Goal: Task Accomplishment & Management: Use online tool/utility

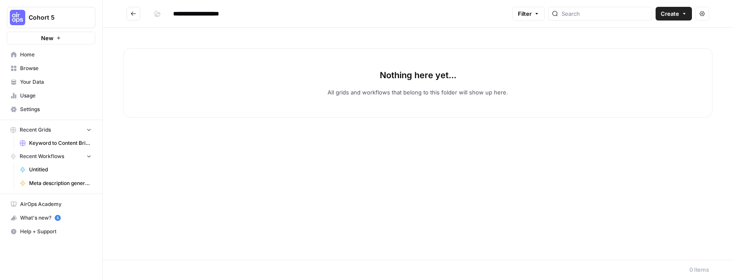
click at [133, 10] on button "Go back" at bounding box center [134, 14] width 14 height 14
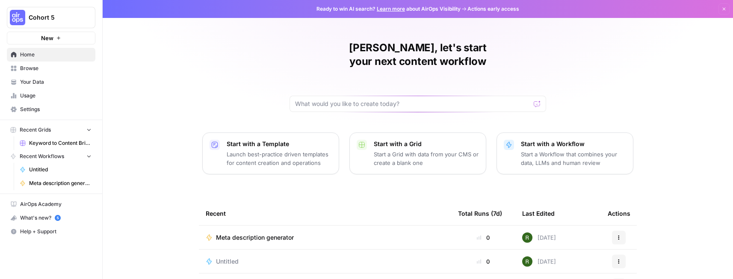
scroll to position [114, 0]
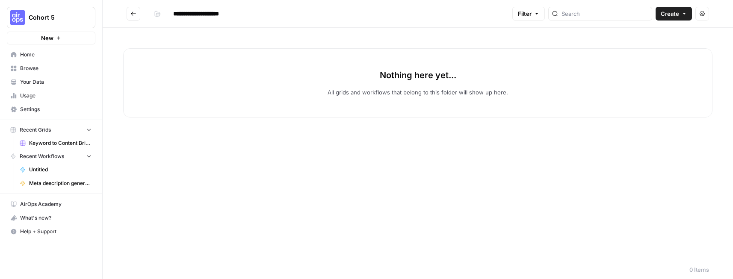
click at [36, 69] on span "Browse" at bounding box center [55, 69] width 71 height 8
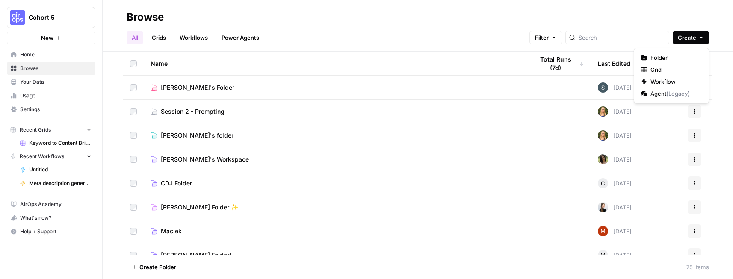
click at [686, 33] on span "Create" at bounding box center [687, 37] width 18 height 9
click at [670, 79] on span "Workflow" at bounding box center [675, 81] width 48 height 9
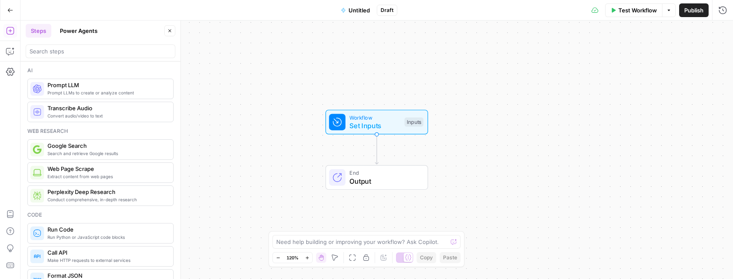
click at [77, 29] on button "Power Agents" at bounding box center [79, 31] width 48 height 14
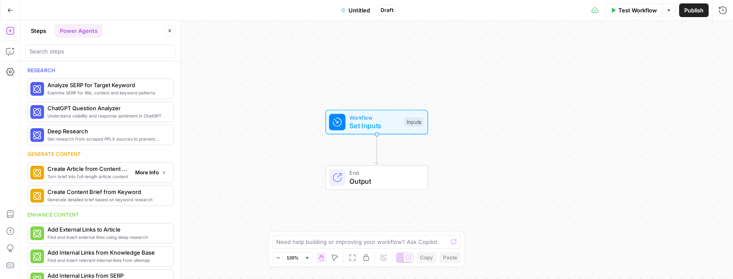
click at [95, 171] on span "Create Article from Content Brief" at bounding box center [87, 169] width 81 height 9
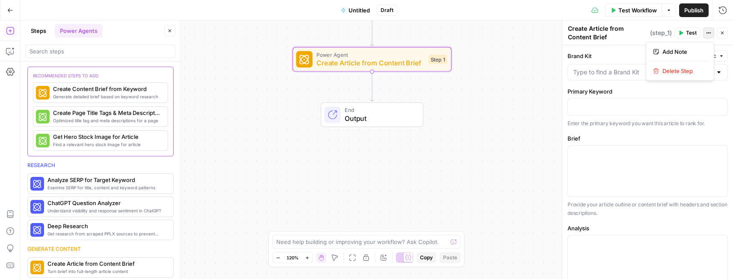
click at [710, 34] on icon "button" at bounding box center [708, 32] width 5 height 5
click at [611, 55] on label "Brand Kit" at bounding box center [628, 56] width 120 height 9
click at [611, 68] on input "Brand Kit" at bounding box center [642, 72] width 139 height 9
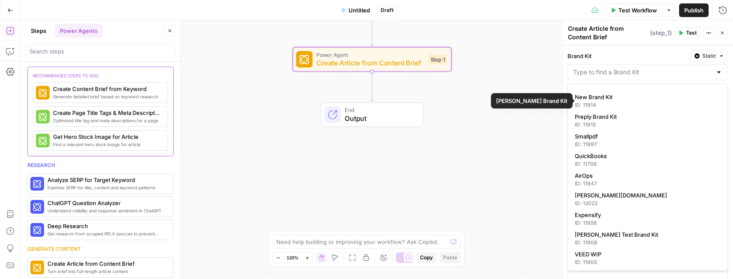
scroll to position [36, 0]
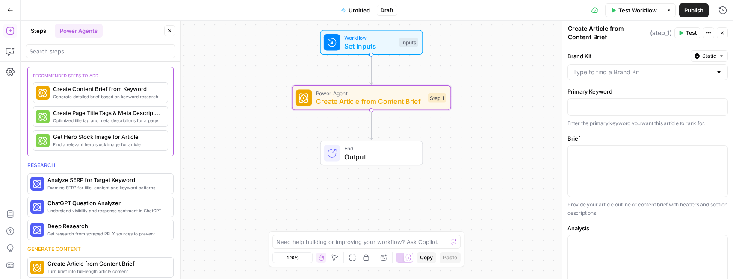
click at [413, 100] on span "Create Article from Content Brief" at bounding box center [370, 101] width 108 height 10
click at [66, 52] on input "search" at bounding box center [101, 51] width 142 height 9
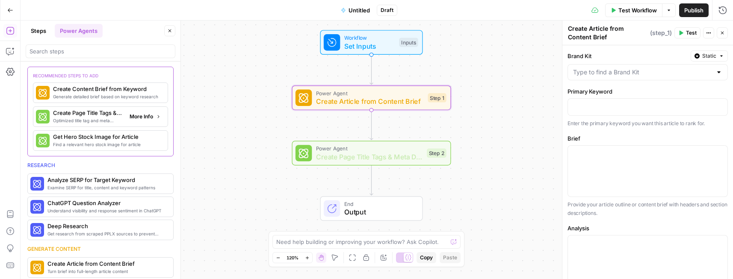
scroll to position [645, 0]
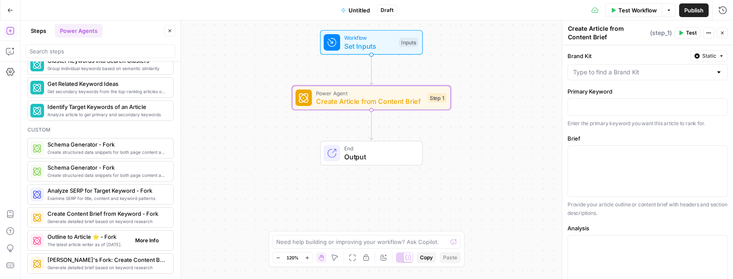
click at [118, 244] on span "The latest article writer as of [DATE]." at bounding box center [87, 244] width 81 height 7
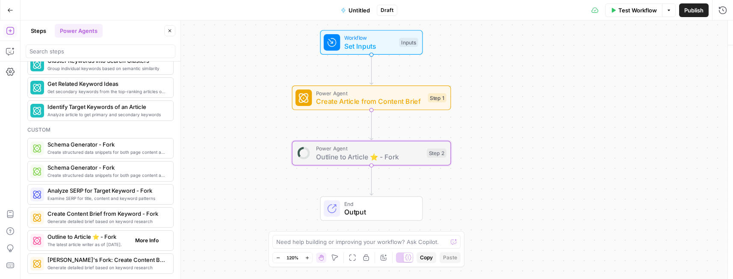
type textarea "Outline to Article ⭐️ - Fork"
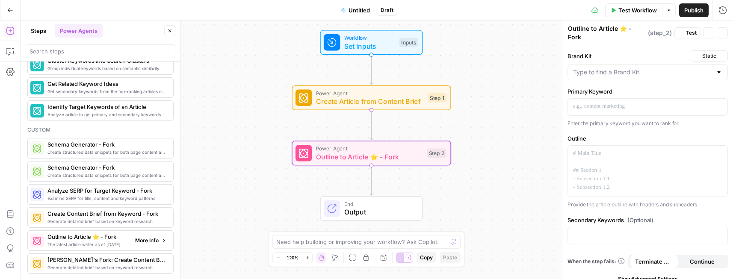
scroll to position [550, 0]
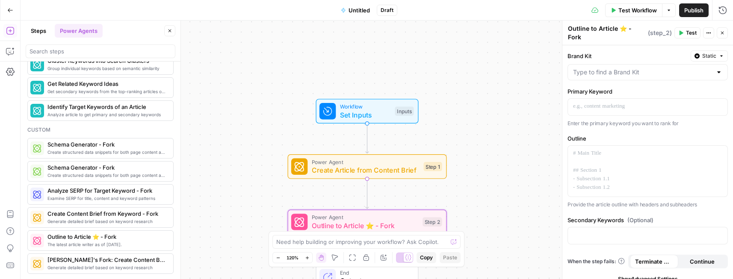
click at [387, 168] on span "Create Article from Content Brief" at bounding box center [366, 170] width 108 height 10
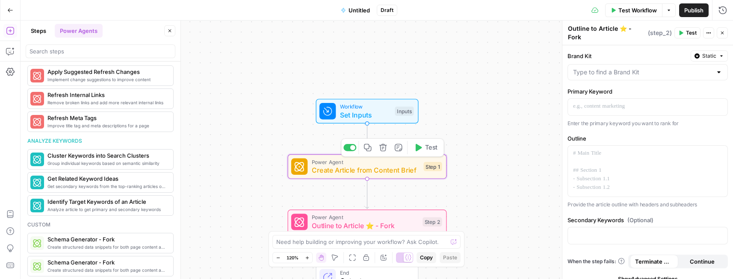
scroll to position [645, 0]
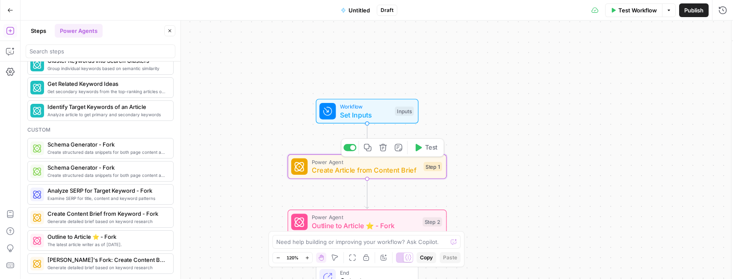
type textarea "Create Article from Content Brief"
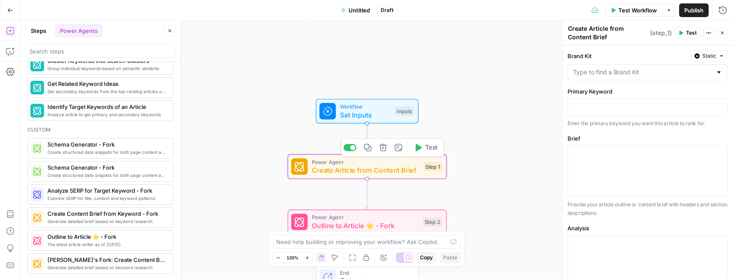
click at [433, 169] on div "Step 1" at bounding box center [433, 166] width 18 height 9
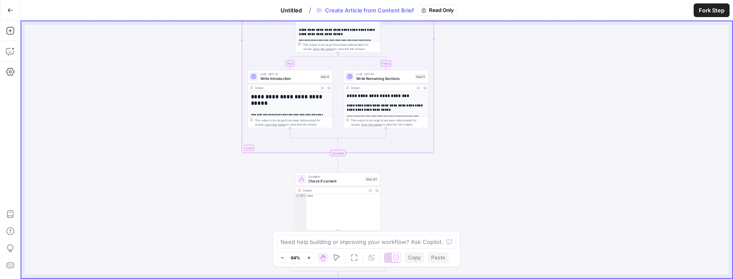
click at [301, 125] on div "This output is too large & has been abbreviated for review. Copy the output to …" at bounding box center [292, 122] width 75 height 9
click at [339, 217] on div "null" at bounding box center [343, 215] width 74 height 43
type textarea "****"
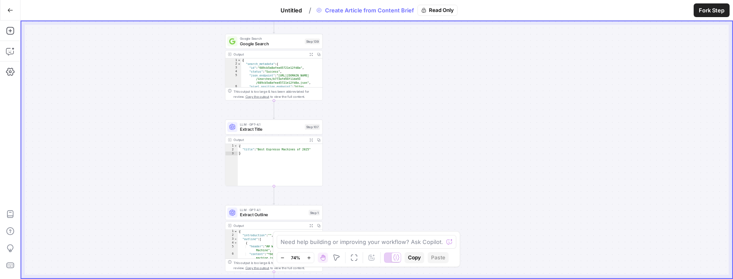
click at [11, 12] on icon "button" at bounding box center [10, 10] width 6 height 6
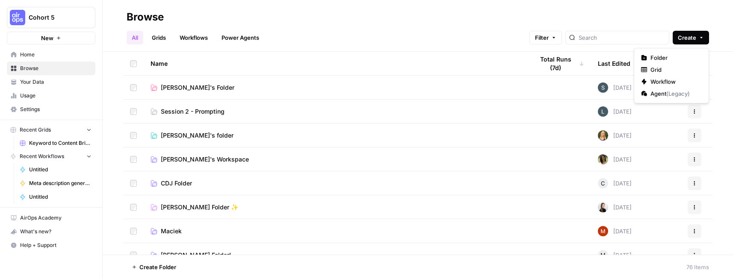
click at [697, 32] on button "Create" at bounding box center [691, 38] width 36 height 14
click at [663, 80] on span "Workflow" at bounding box center [675, 81] width 48 height 9
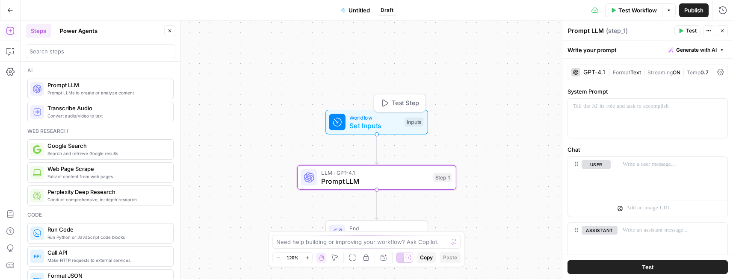
click at [416, 123] on div "Inputs" at bounding box center [414, 122] width 19 height 9
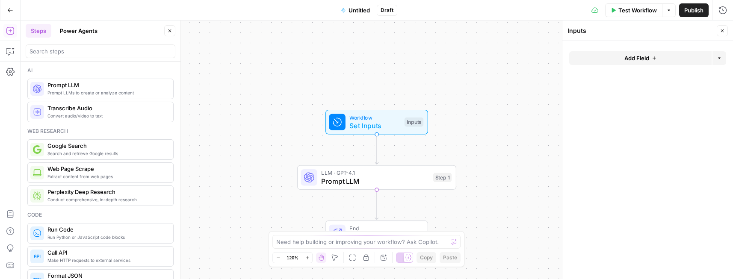
click at [660, 61] on button "Add Field" at bounding box center [640, 58] width 142 height 14
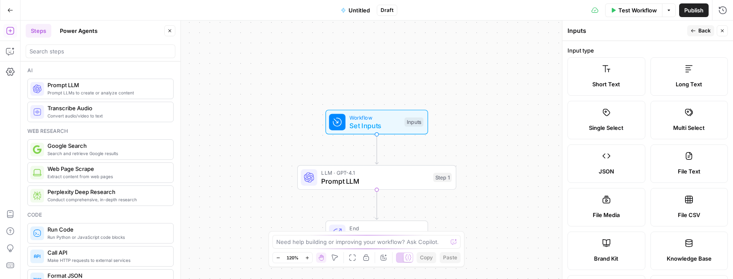
click at [645, 30] on div "Inputs" at bounding box center [626, 31] width 117 height 9
click at [722, 27] on button "Close" at bounding box center [722, 30] width 11 height 11
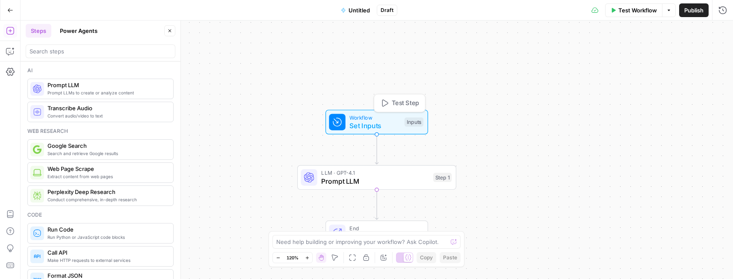
click at [407, 118] on div "Inputs" at bounding box center [414, 122] width 19 height 9
click at [636, 59] on span "Add Field" at bounding box center [636, 58] width 25 height 9
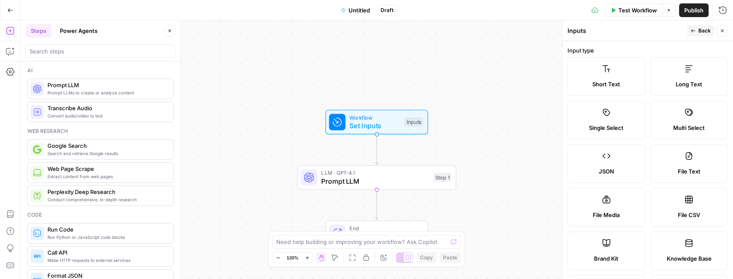
click at [642, 31] on div "Inputs" at bounding box center [626, 31] width 117 height 9
click at [704, 30] on span "Back" at bounding box center [704, 31] width 12 height 8
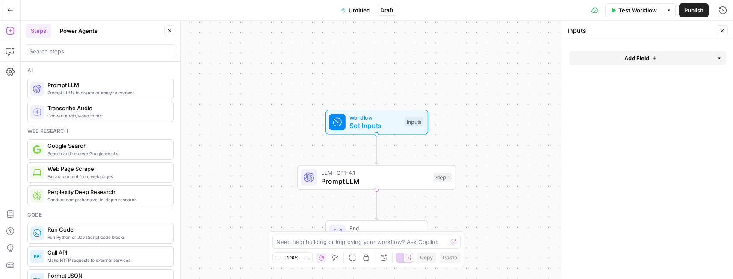
click at [724, 31] on icon "button" at bounding box center [722, 30] width 5 height 5
click at [413, 121] on div "Inputs" at bounding box center [414, 122] width 19 height 9
click at [719, 56] on icon "button" at bounding box center [719, 58] width 5 height 5
click at [665, 59] on button "Add Field" at bounding box center [640, 58] width 142 height 14
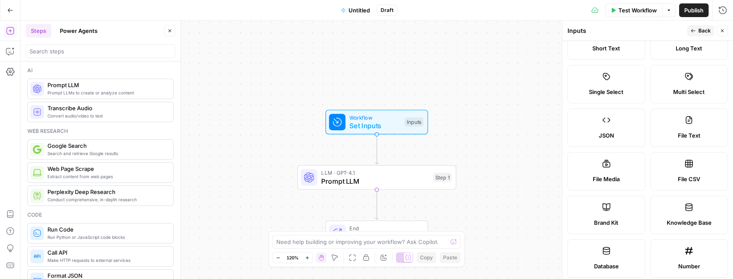
scroll to position [40, 0]
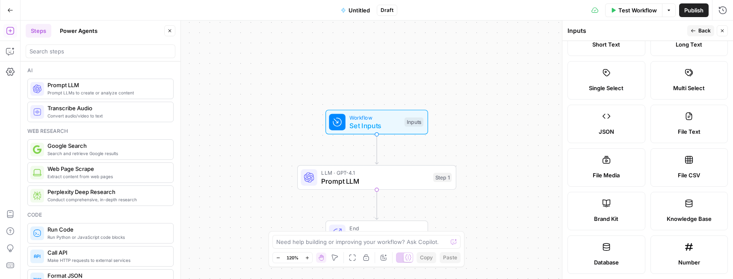
click at [618, 210] on label "Brand Kit" at bounding box center [607, 211] width 78 height 38
click at [704, 30] on span "Back" at bounding box center [704, 31] width 12 height 8
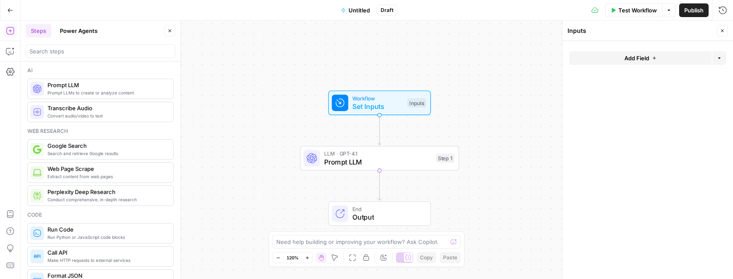
click at [428, 162] on span "Prompt LLM" at bounding box center [378, 162] width 108 height 10
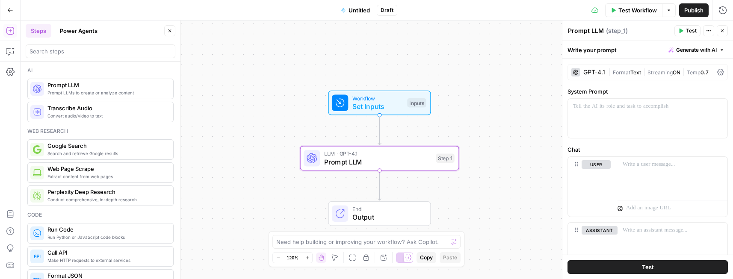
click at [414, 108] on div "Workflow Set Inputs Inputs Test Step" at bounding box center [379, 103] width 95 height 18
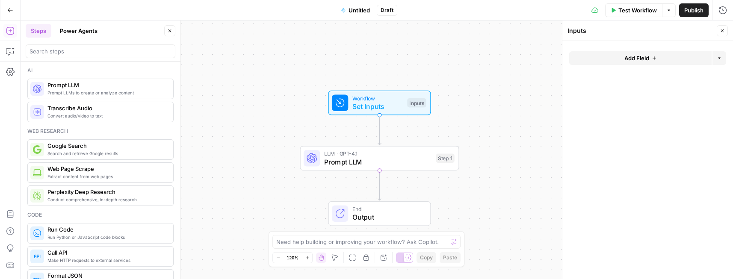
click at [653, 65] on button "Add Field" at bounding box center [640, 58] width 142 height 14
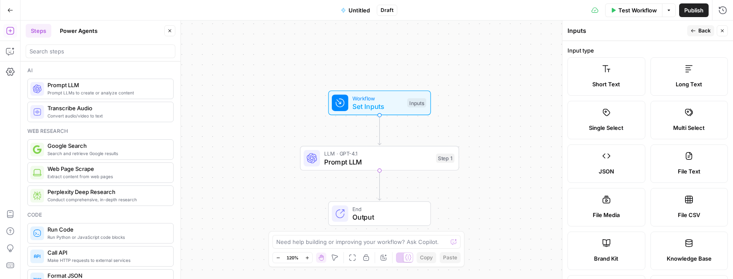
click at [618, 237] on label "Brand Kit" at bounding box center [607, 251] width 78 height 38
click at [723, 32] on icon "button" at bounding box center [722, 30] width 5 height 5
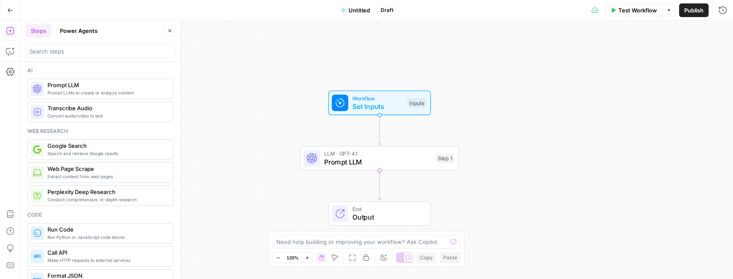
click at [410, 166] on span "Prompt LLM" at bounding box center [378, 162] width 108 height 10
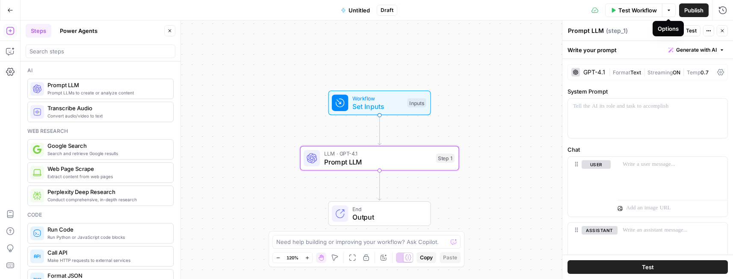
click at [645, 16] on button "Test Workflow" at bounding box center [633, 10] width 57 height 14
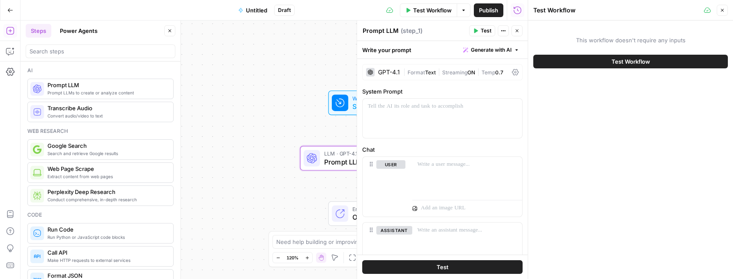
click at [656, 61] on button "Test Workflow" at bounding box center [630, 62] width 195 height 14
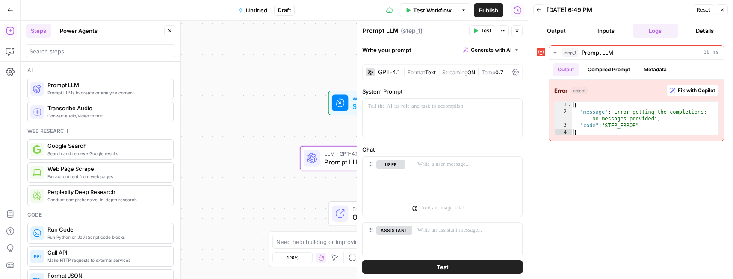
click at [723, 10] on icon "button" at bounding box center [722, 9] width 5 height 5
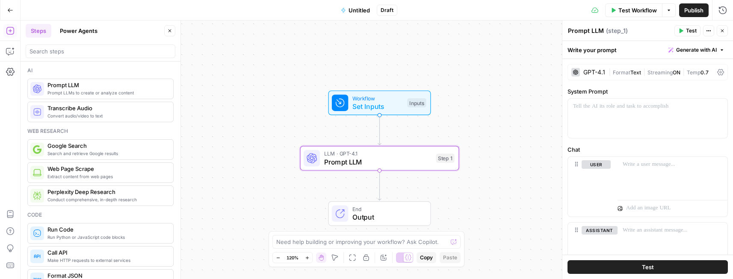
click at [402, 106] on span "Set Inputs" at bounding box center [377, 106] width 51 height 10
click at [413, 105] on div "Inputs" at bounding box center [416, 102] width 19 height 9
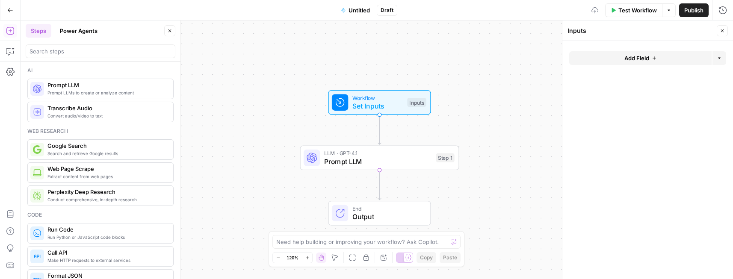
click at [621, 57] on button "Add Field" at bounding box center [640, 58] width 142 height 14
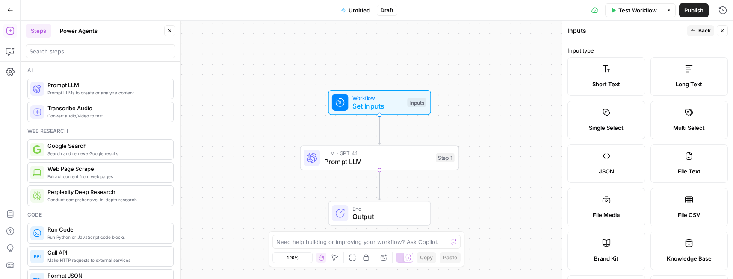
scroll to position [58, 0]
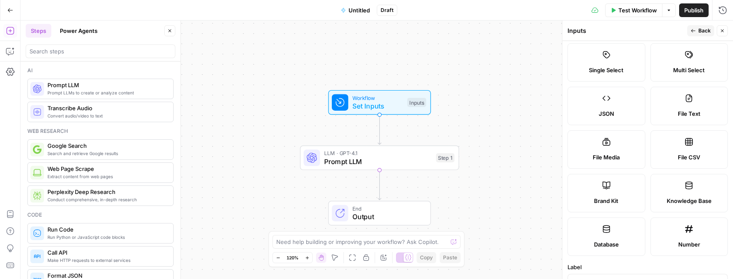
click at [605, 210] on label "Brand Kit" at bounding box center [607, 193] width 78 height 38
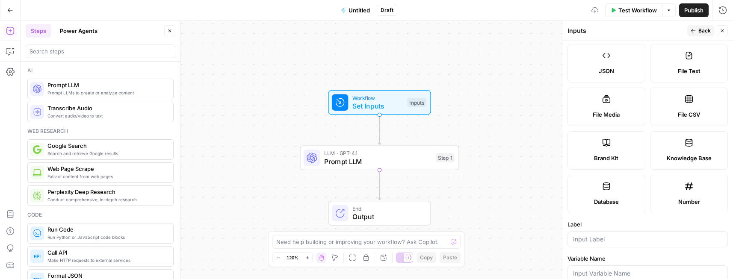
scroll to position [190, 0]
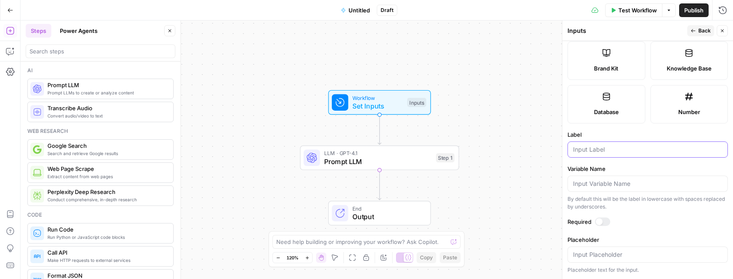
click at [643, 152] on input "Label" at bounding box center [647, 149] width 149 height 9
type input "brand kit"
click at [704, 30] on span "Back" at bounding box center [704, 31] width 12 height 8
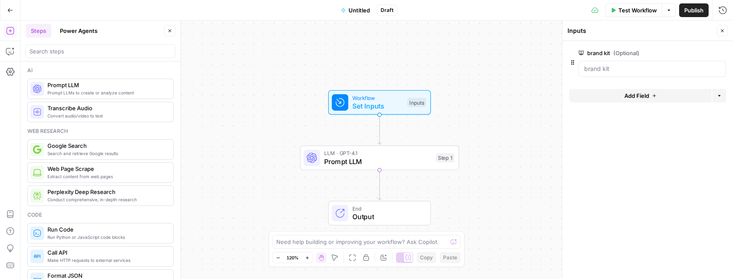
click at [399, 167] on div "LLM · GPT-4.1 Prompt LLM Step 1 Copy step Delete step Add Note Test" at bounding box center [379, 158] width 159 height 25
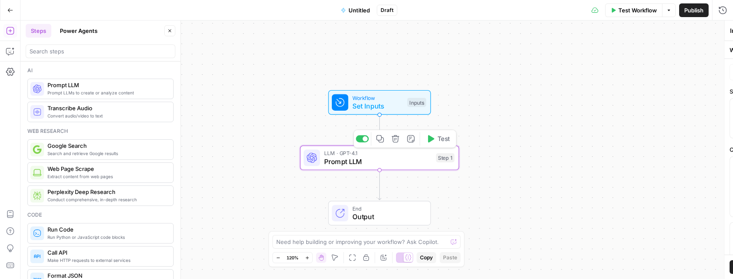
type textarea "Prompt LLM"
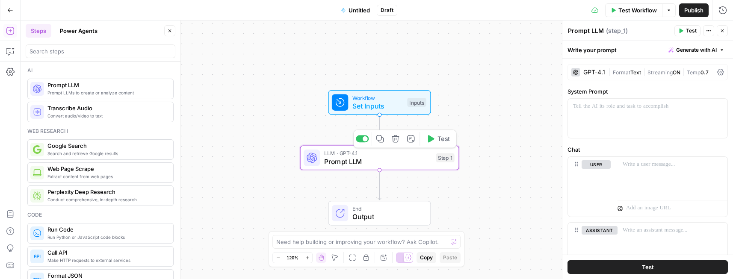
click at [388, 102] on span "Set Inputs" at bounding box center [377, 106] width 51 height 10
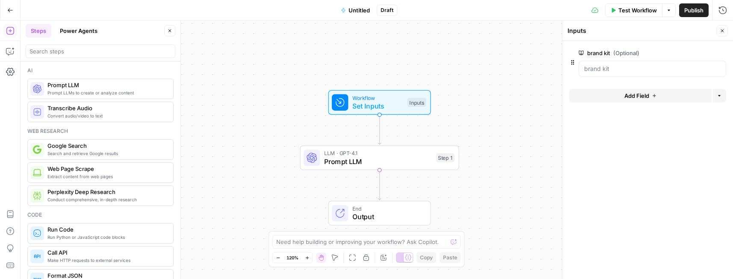
click at [647, 6] on span "Test Workflow" at bounding box center [637, 10] width 38 height 9
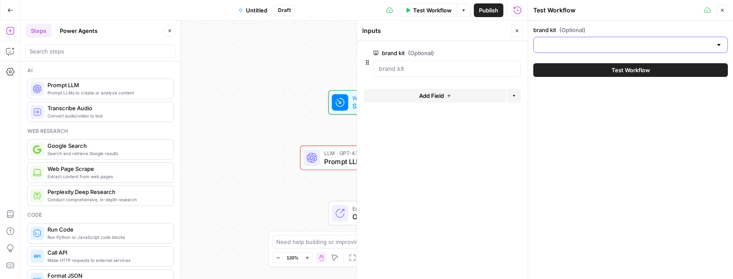
click at [619, 43] on input "brand kit (Optional)" at bounding box center [625, 45] width 173 height 9
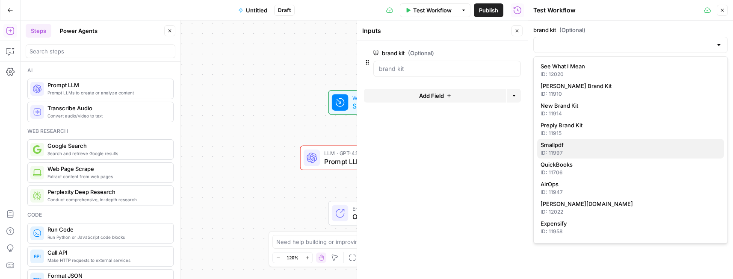
scroll to position [6, 0]
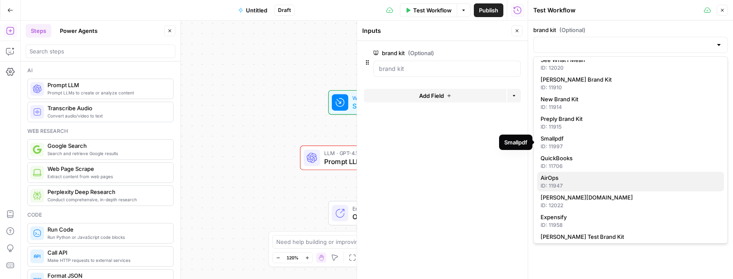
click at [586, 181] on span "AirOps" at bounding box center [629, 178] width 177 height 9
type input "AirOps"
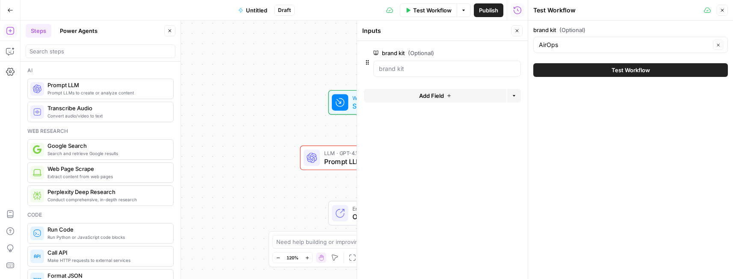
click at [627, 73] on span "Test Workflow" at bounding box center [631, 70] width 38 height 9
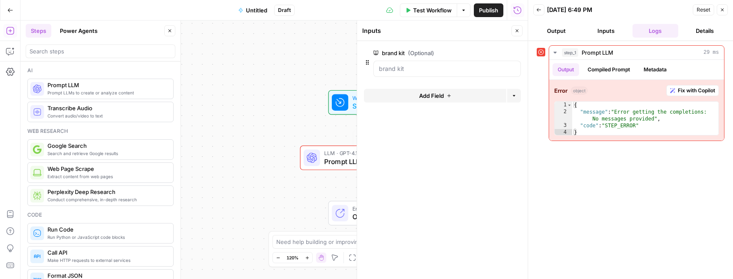
click at [488, 151] on form "brand kit (Optional) edit field Delete group Add Field Options" at bounding box center [442, 160] width 171 height 238
click at [472, 75] on div at bounding box center [447, 69] width 148 height 16
click at [461, 68] on kit "brand kit (Optional)" at bounding box center [447, 69] width 136 height 9
click at [566, 31] on button "Output" at bounding box center [556, 31] width 46 height 14
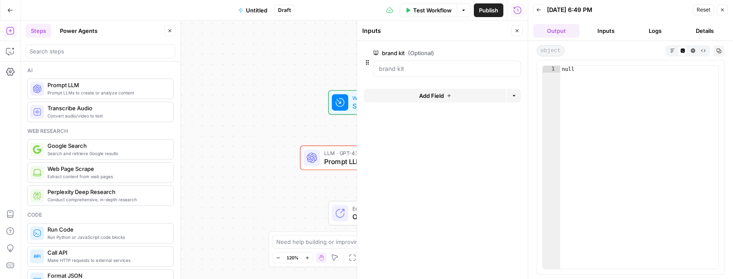
click at [602, 31] on button "Inputs" at bounding box center [606, 31] width 46 height 14
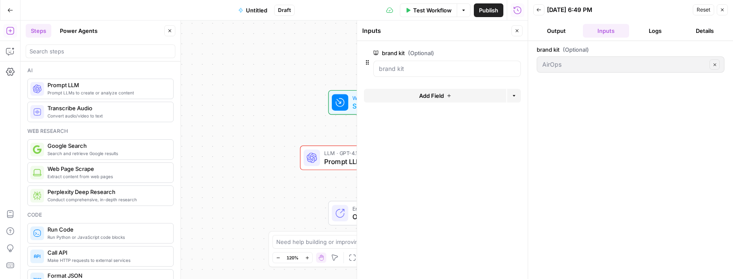
click at [722, 6] on button "Close" at bounding box center [722, 9] width 11 height 11
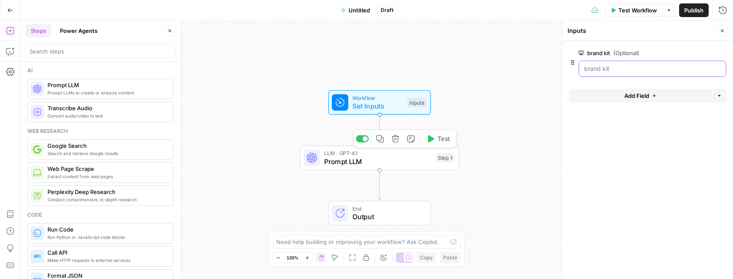
click at [651, 68] on kit "brand kit (Optional)" at bounding box center [652, 69] width 136 height 9
click at [698, 51] on span "edit field" at bounding box center [694, 53] width 19 height 7
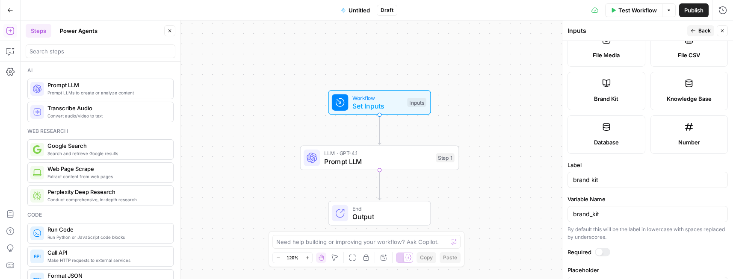
scroll to position [190, 0]
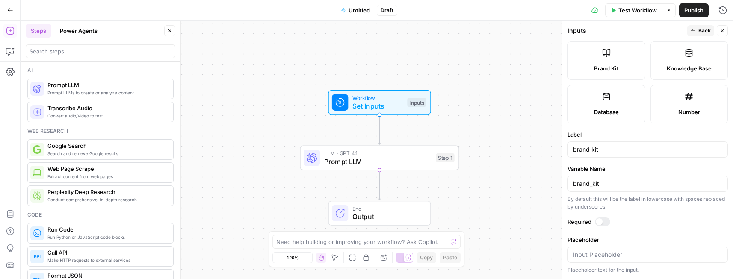
click at [720, 31] on icon "button" at bounding box center [722, 30] width 5 height 5
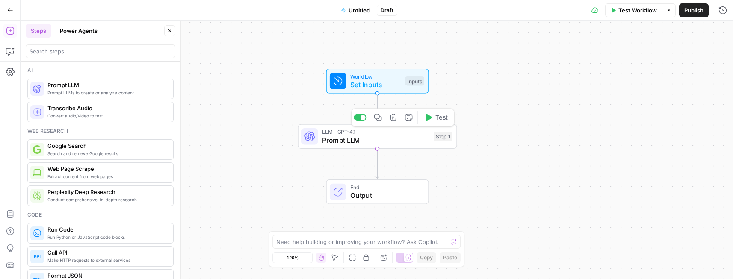
click at [384, 131] on span "LLM · GPT-4.1" at bounding box center [376, 132] width 108 height 8
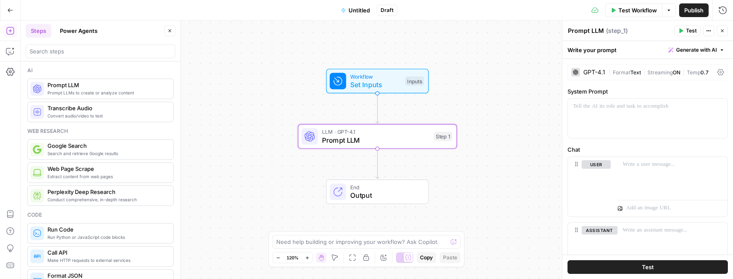
click at [621, 48] on div "Write your prompt Generate with AI" at bounding box center [647, 50] width 171 height 18
click at [603, 49] on div "Write your prompt Generate with AI" at bounding box center [647, 50] width 171 height 18
click at [618, 129] on div at bounding box center [648, 118] width 160 height 39
click at [595, 72] on div "GPT-4.1" at bounding box center [594, 72] width 22 height 6
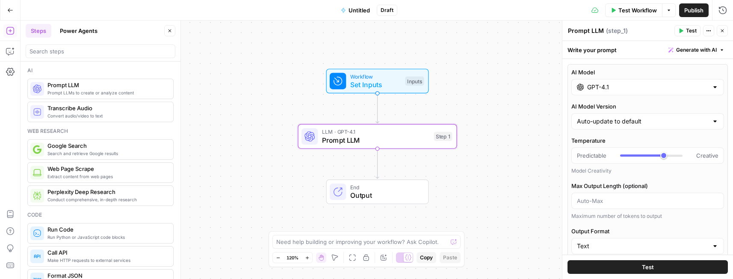
click at [600, 73] on label "AI Model" at bounding box center [647, 72] width 153 height 9
click at [600, 83] on input "GPT-4.1" at bounding box center [647, 87] width 121 height 9
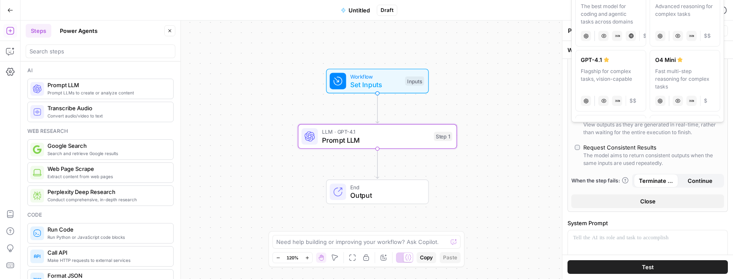
scroll to position [175, 0]
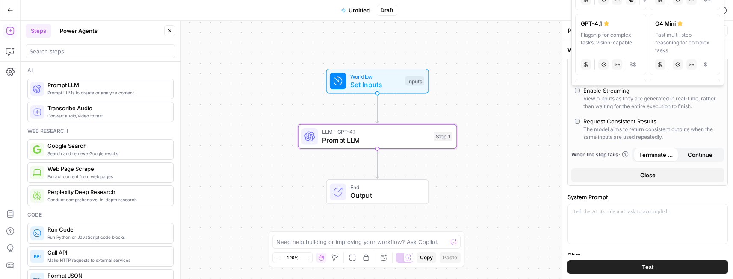
click at [601, 62] on icon at bounding box center [603, 64] width 5 height 5
click at [602, 62] on icon at bounding box center [603, 64] width 5 height 5
click at [603, 42] on div "Flagship for complex tasks, vision-capable" at bounding box center [611, 42] width 60 height 23
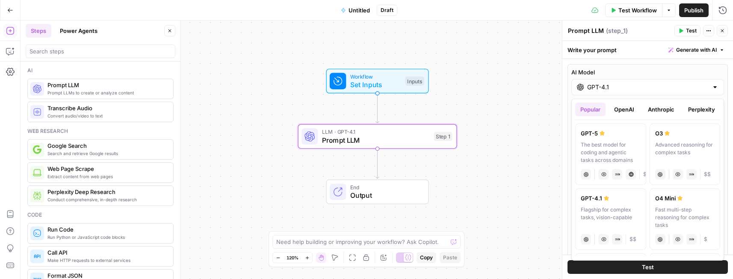
click at [659, 77] on div "AI Model GPT-4.1" at bounding box center [647, 81] width 153 height 27
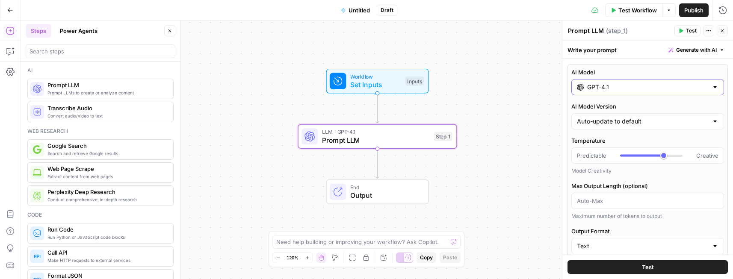
click at [658, 84] on input "GPT-4.1" at bounding box center [647, 87] width 121 height 9
click at [640, 50] on div "Write your prompt Generate with AI" at bounding box center [647, 50] width 171 height 18
click at [612, 54] on div "Write your prompt Generate with AI" at bounding box center [647, 50] width 171 height 18
click at [706, 53] on span "Generate with AI" at bounding box center [696, 50] width 41 height 8
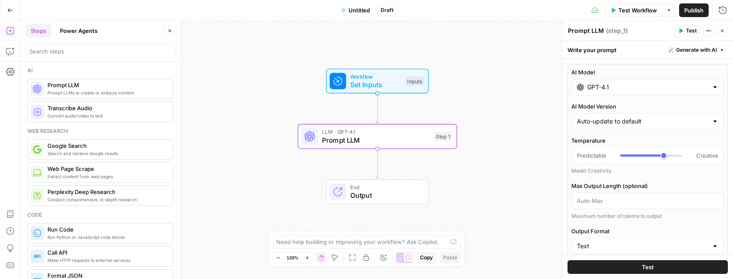
click at [637, 51] on div "Write your prompt Generate with AI" at bounding box center [647, 50] width 171 height 18
click at [423, 131] on span "LLM · GPT-4.1" at bounding box center [376, 132] width 108 height 8
click at [410, 136] on span "Prompt LLM" at bounding box center [376, 140] width 108 height 10
click at [387, 85] on span "Set Inputs" at bounding box center [375, 85] width 51 height 10
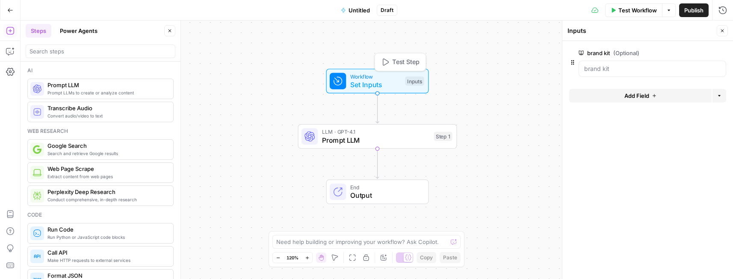
click at [399, 141] on span "Prompt LLM" at bounding box center [376, 140] width 108 height 10
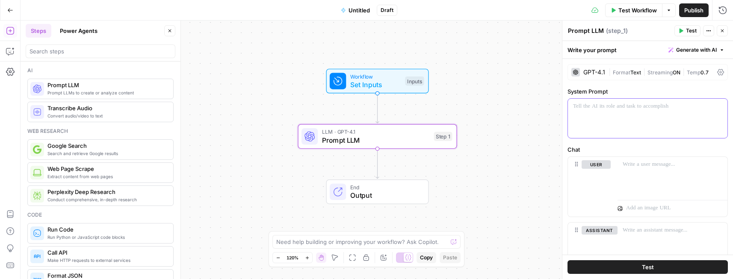
click at [603, 117] on div at bounding box center [648, 118] width 160 height 39
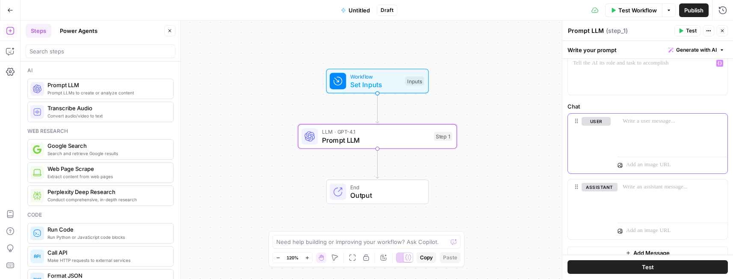
click at [624, 133] on div at bounding box center [673, 133] width 110 height 39
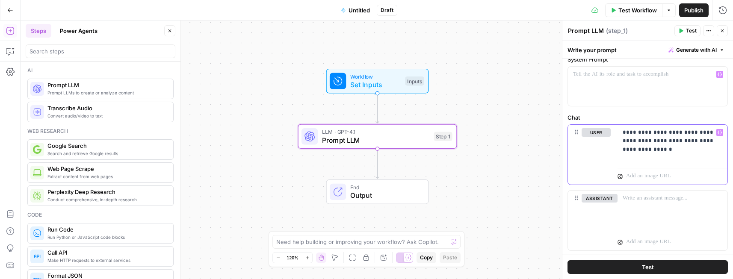
scroll to position [53, 0]
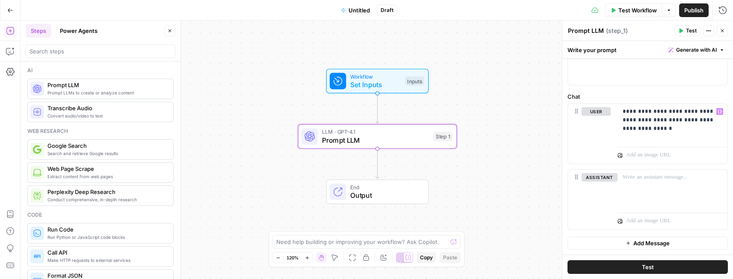
click at [689, 32] on span "Test" at bounding box center [691, 31] width 11 height 8
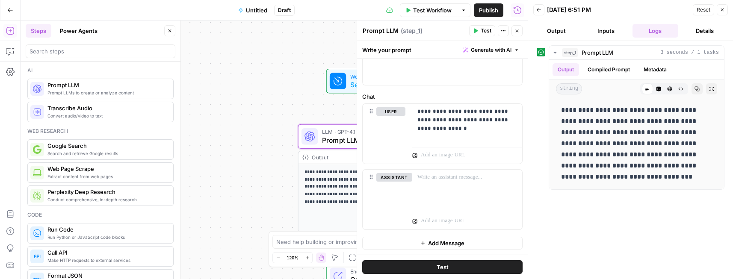
click at [568, 35] on button "Output" at bounding box center [556, 31] width 46 height 14
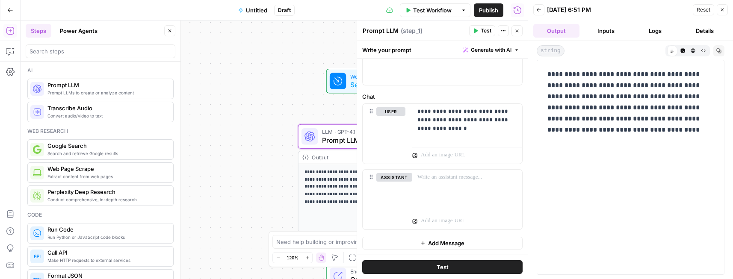
click at [720, 12] on icon "button" at bounding box center [722, 9] width 5 height 5
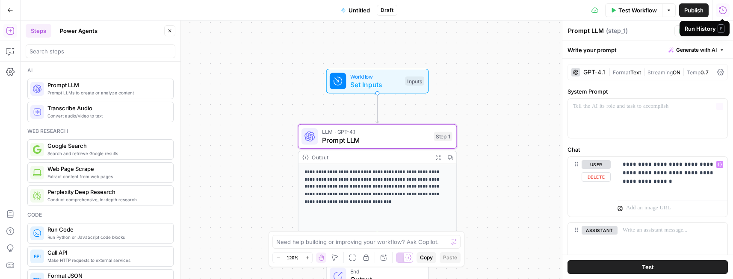
click at [598, 71] on div "GPT-4.1" at bounding box center [594, 72] width 22 height 6
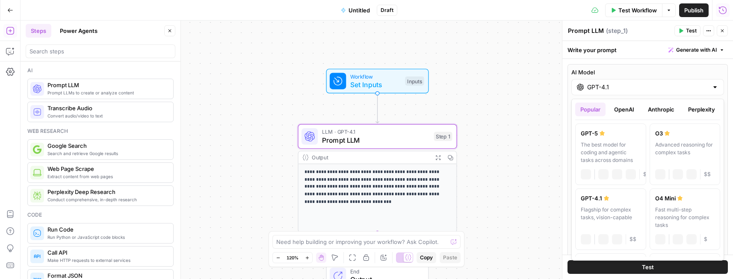
click at [622, 85] on input "GPT-4.1" at bounding box center [647, 87] width 121 height 9
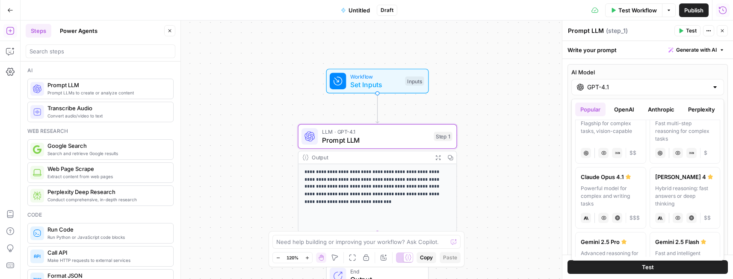
scroll to position [91, 0]
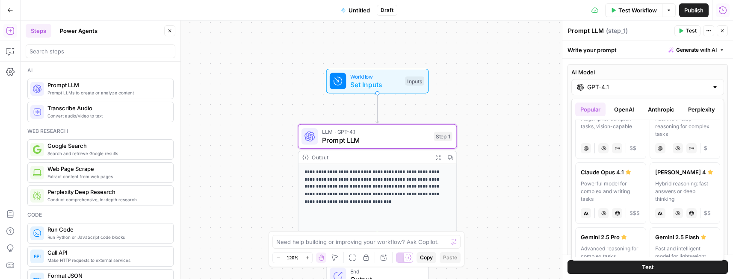
click at [684, 190] on div "Hybrid reasoning: fast answers or deep thinking" at bounding box center [685, 191] width 60 height 23
type input "[PERSON_NAME] 4"
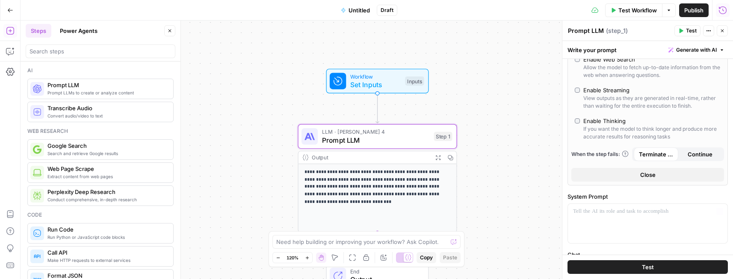
scroll to position [0, 0]
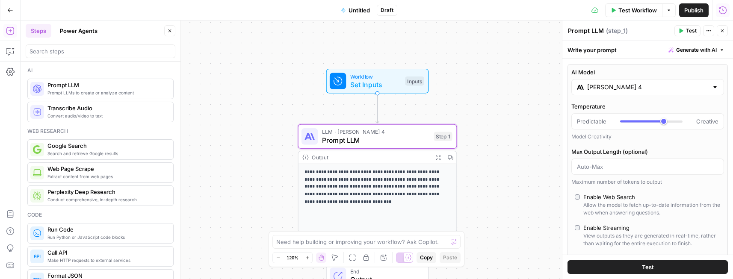
click at [627, 53] on div "Write your prompt Generate with AI" at bounding box center [647, 50] width 171 height 18
click at [602, 53] on div "Write your prompt Generate with AI" at bounding box center [647, 50] width 171 height 18
click at [719, 29] on button "Close" at bounding box center [722, 30] width 11 height 11
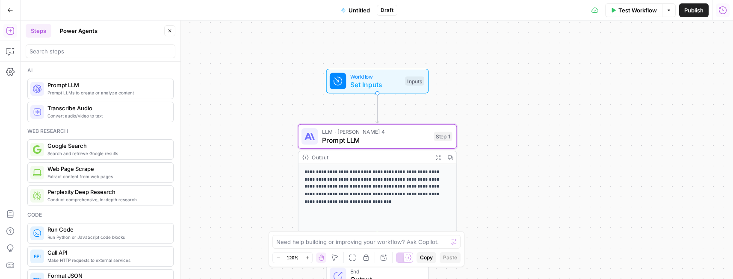
click at [403, 134] on span "LLM · [PERSON_NAME] 4" at bounding box center [376, 132] width 108 height 8
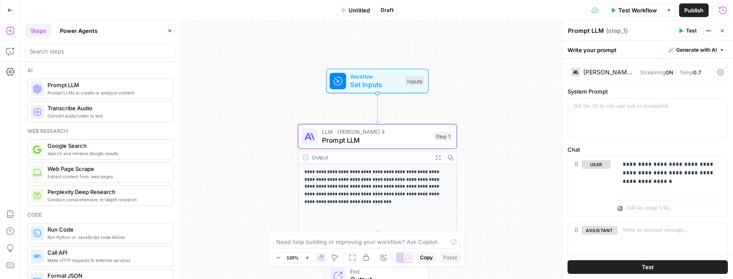
click at [686, 30] on button "Test" at bounding box center [687, 30] width 26 height 11
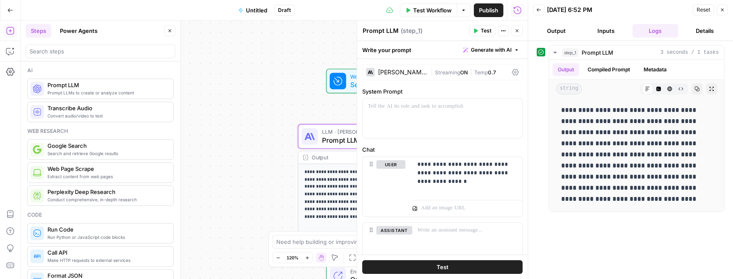
click at [722, 9] on icon "button" at bounding box center [722, 9] width 5 height 5
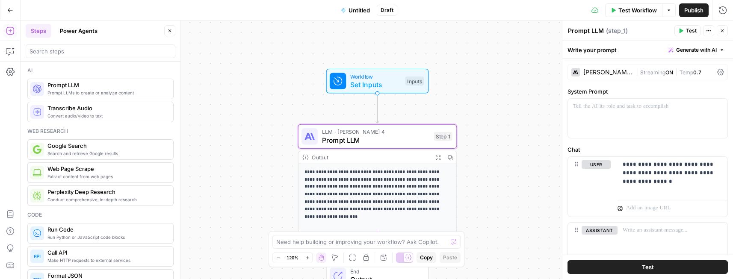
click at [593, 70] on div "[PERSON_NAME] 4" at bounding box center [607, 72] width 49 height 6
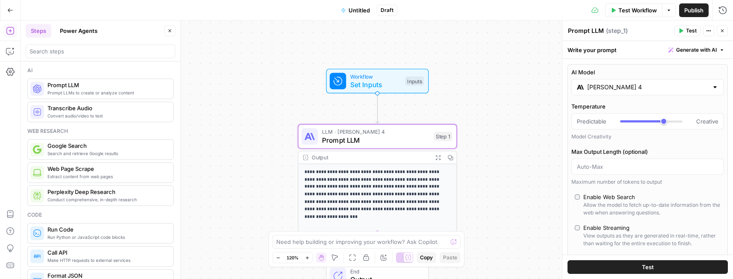
click at [604, 89] on input "[PERSON_NAME] 4" at bounding box center [647, 87] width 121 height 9
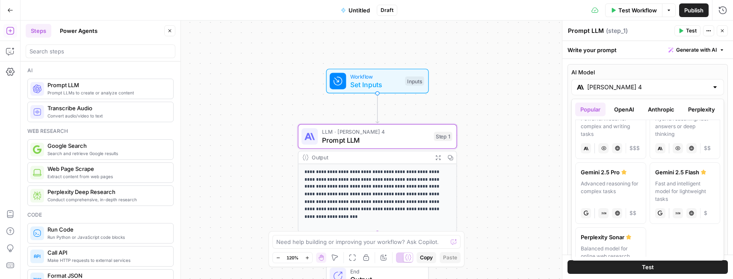
scroll to position [184, 0]
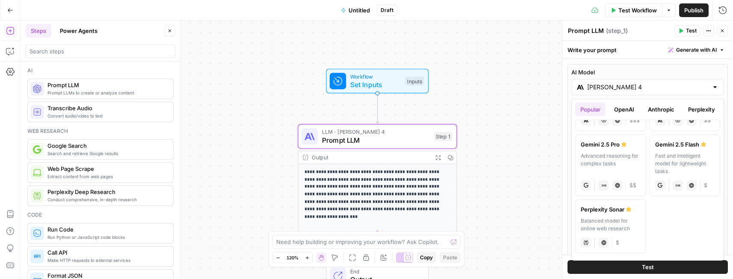
click at [601, 151] on label "Gemini 2.5 Pro Advanced reasoning for complex tasks gemini JSON Mode Live Web R…" at bounding box center [610, 166] width 71 height 62
type input "Gemini 2.5 Pro"
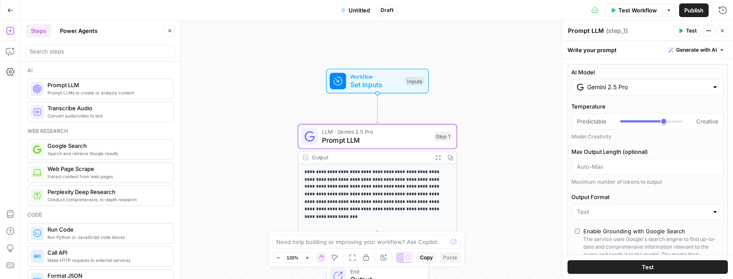
click at [695, 32] on span "Test" at bounding box center [691, 31] width 11 height 8
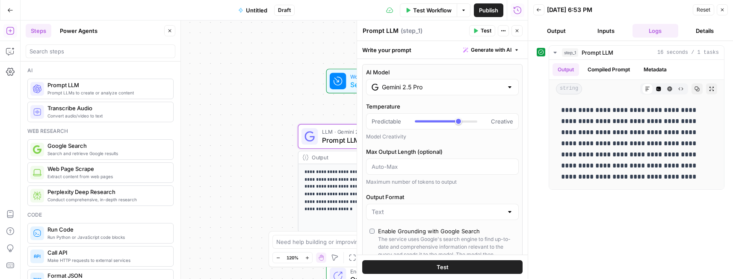
click at [558, 28] on button "Output" at bounding box center [556, 31] width 46 height 14
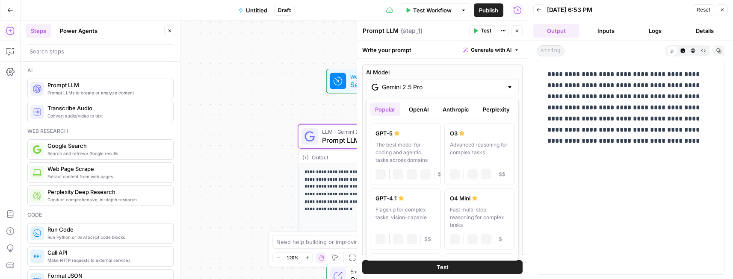
click at [449, 74] on label "AI Model" at bounding box center [442, 72] width 153 height 9
click at [449, 83] on input "Gemini 2.5 Pro" at bounding box center [442, 87] width 121 height 9
click at [724, 11] on icon "button" at bounding box center [722, 9] width 5 height 5
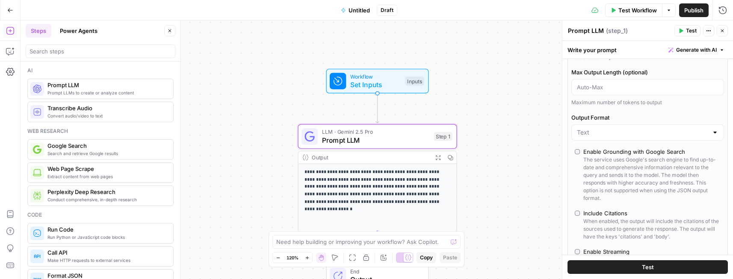
scroll to position [135, 0]
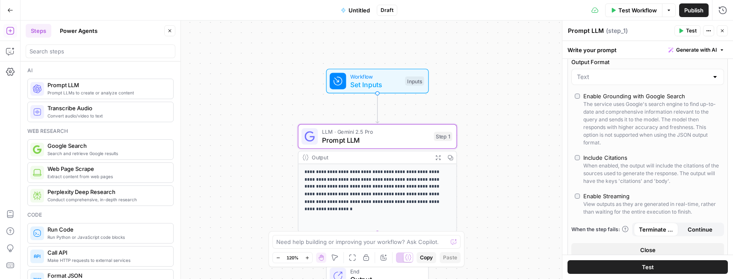
click at [382, 139] on span "Prompt LLM" at bounding box center [376, 140] width 108 height 10
click at [376, 180] on p "**********" at bounding box center [378, 188] width 146 height 38
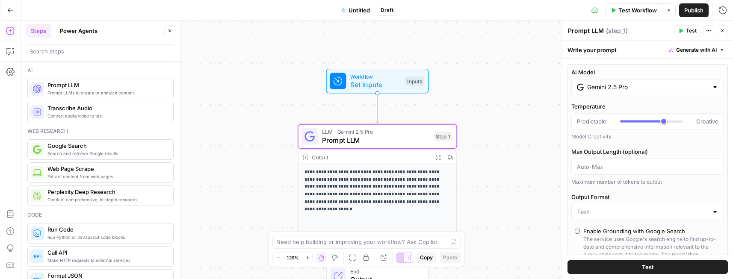
click at [645, 22] on header "Prompt LLM Prompt LLM ( step_1 ) Test Actions Close" at bounding box center [647, 31] width 171 height 21
click at [666, 33] on div "Prompt LLM Prompt LLM ( step_1 )" at bounding box center [620, 30] width 104 height 9
click at [644, 52] on div "Write your prompt Generate with AI" at bounding box center [647, 50] width 171 height 18
click at [603, 55] on div "Write your prompt Generate with AI" at bounding box center [647, 50] width 171 height 18
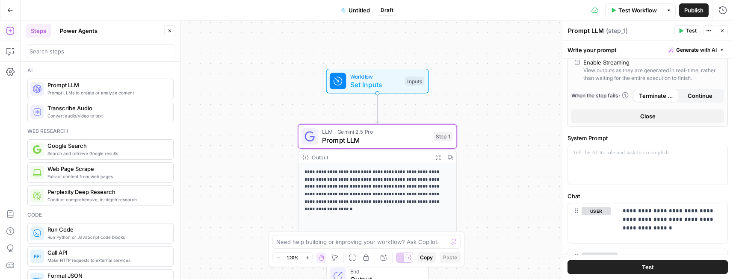
scroll to position [328, 0]
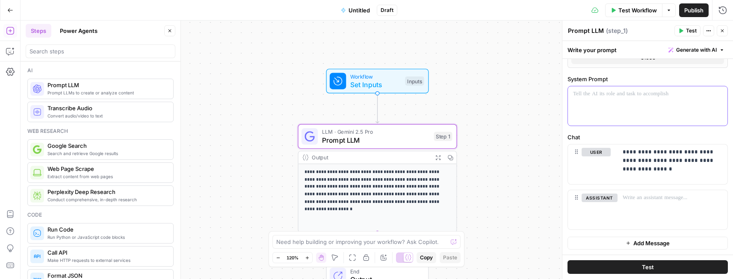
click at [596, 116] on div at bounding box center [648, 105] width 160 height 39
click at [615, 261] on button "Test" at bounding box center [648, 267] width 160 height 14
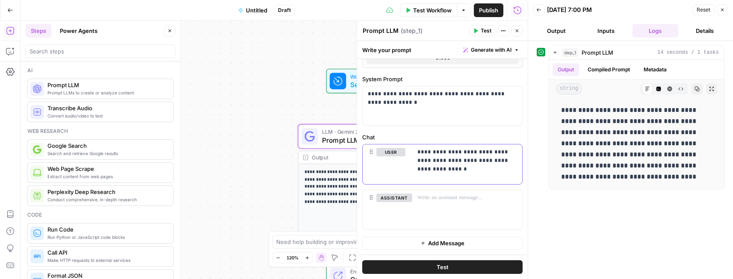
click at [450, 165] on p "**********" at bounding box center [467, 161] width 100 height 26
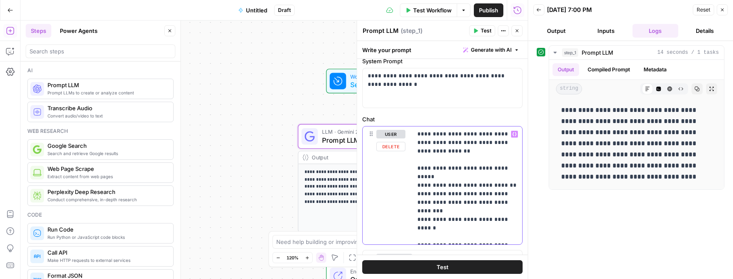
scroll to position [347, 0]
click at [429, 175] on p "**********" at bounding box center [467, 184] width 100 height 111
click at [443, 264] on span "Test" at bounding box center [443, 267] width 12 height 9
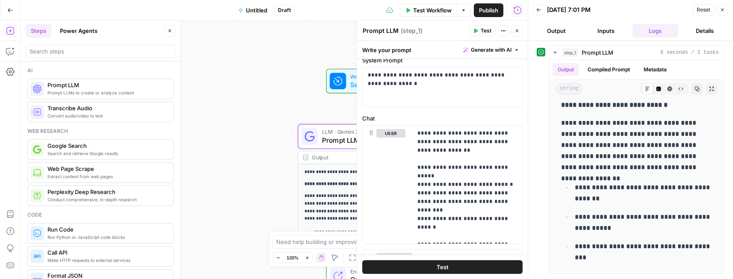
scroll to position [372, 0]
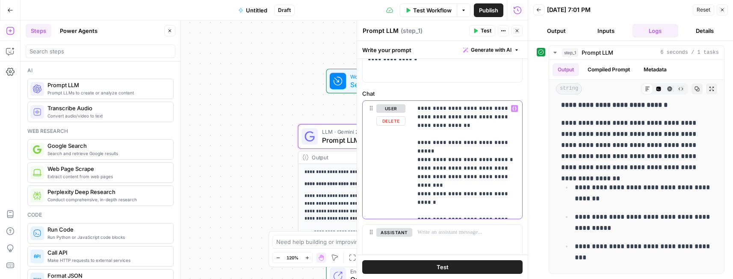
click at [430, 212] on p "**********" at bounding box center [467, 159] width 100 height 111
click at [440, 269] on span "Test" at bounding box center [443, 267] width 12 height 9
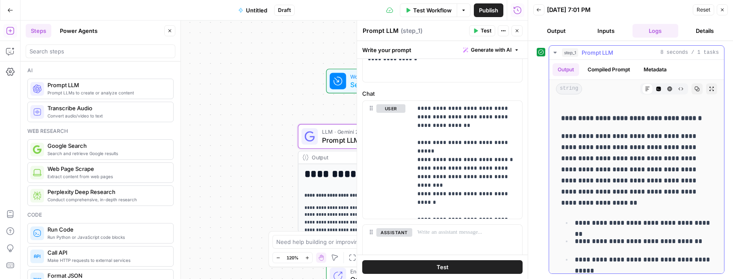
scroll to position [58, 0]
